Goal: Find specific page/section: Find specific page/section

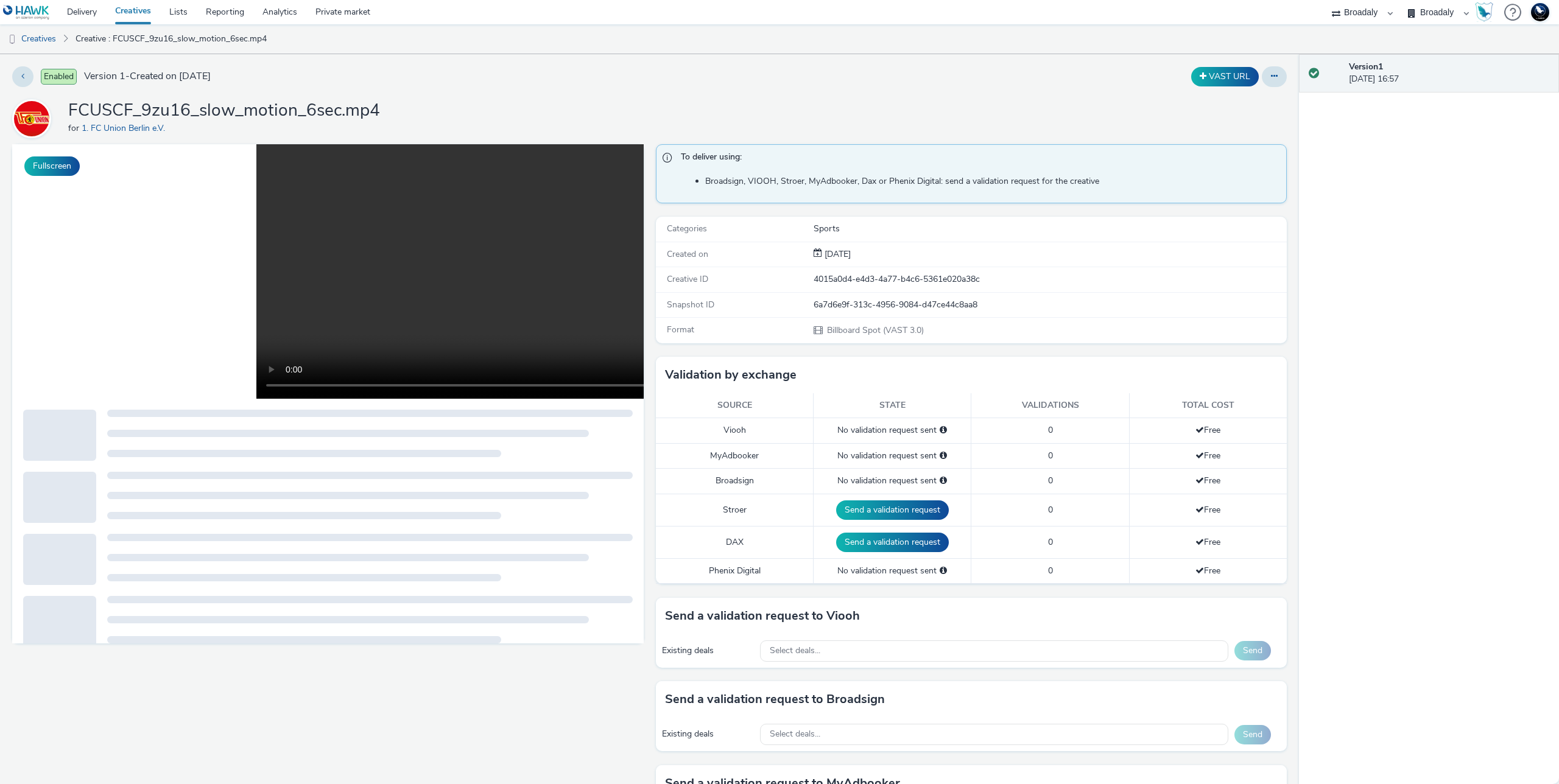
select select "8b9e4588-463c-4c19-a3bb-d96a951167bb"
click at [1399, 0] on select "75 Media A8 Media Group ABI Media Abkom AB Abovo Ace & [PERSON_NAME] Ad-on Medi…" at bounding box center [1362, 12] width 73 height 24
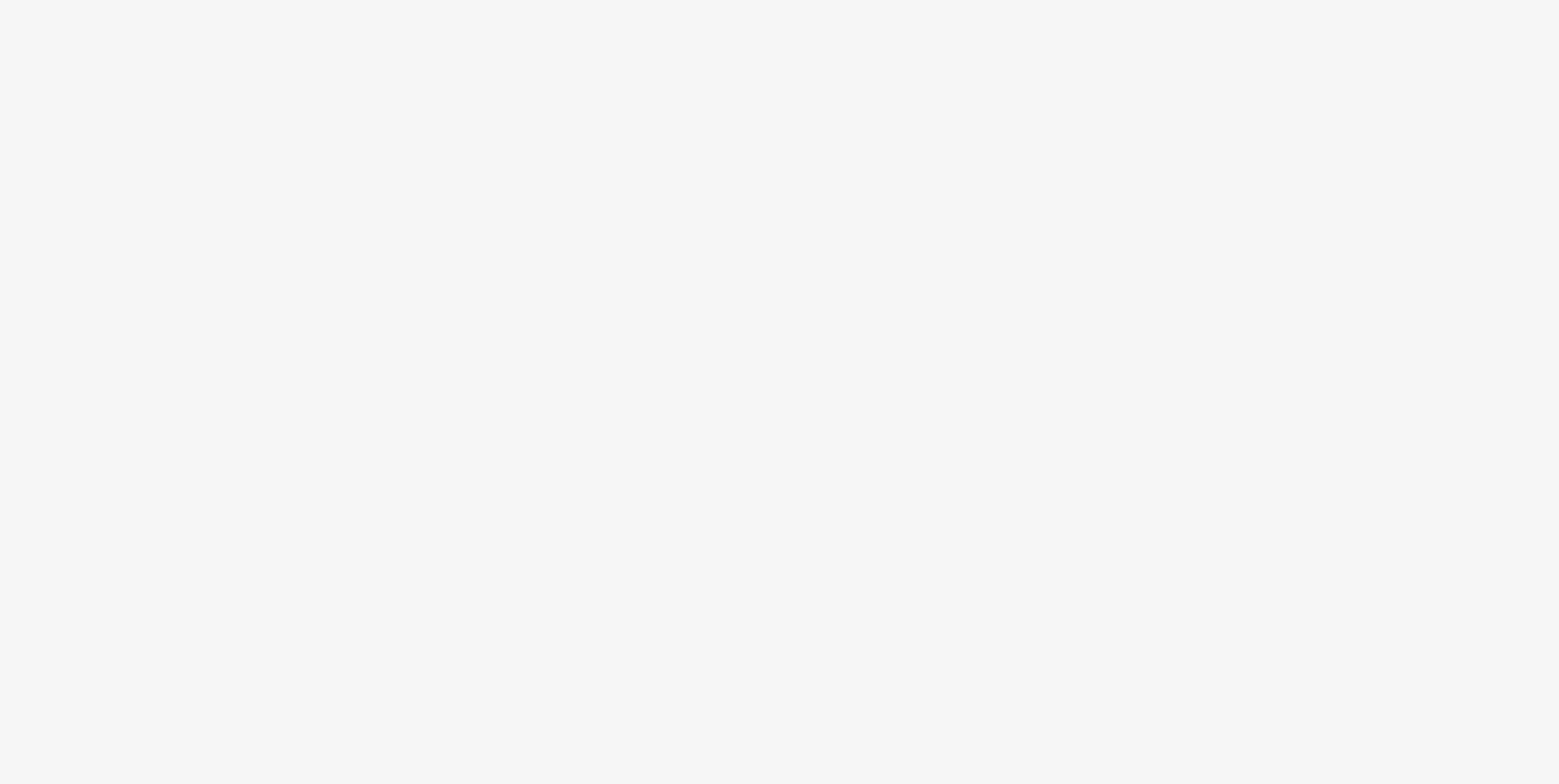
select select "8b9e4588-463c-4c19-a3bb-d96a951167bb"
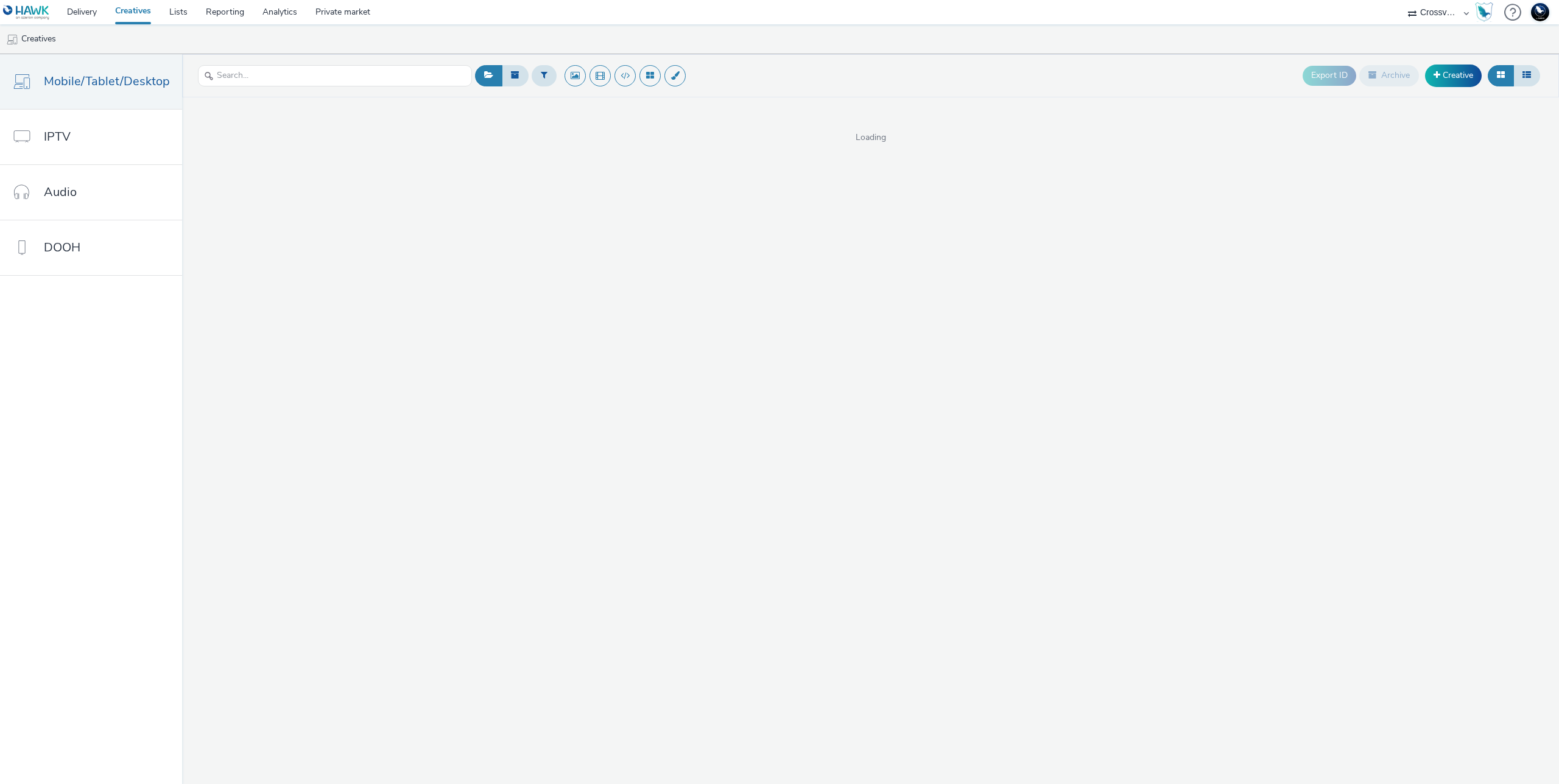
click at [16, 13] on img at bounding box center [26, 12] width 47 height 15
